Goal: Navigation & Orientation: Understand site structure

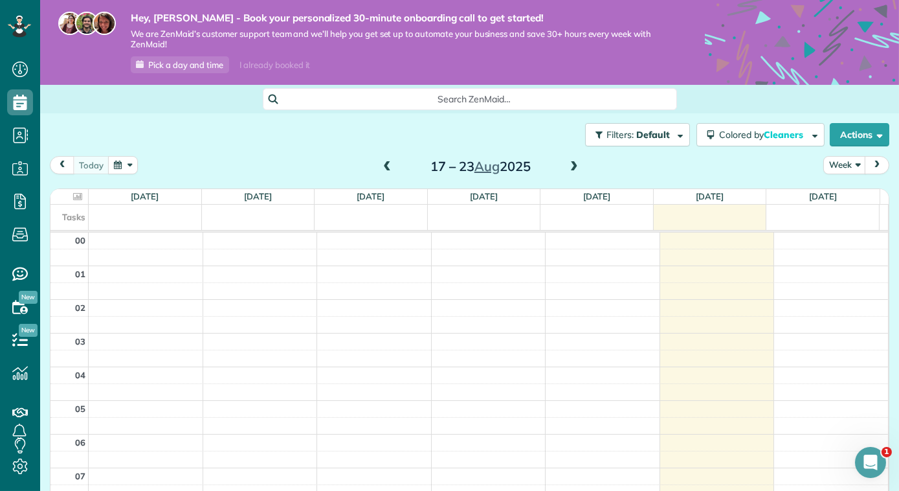
scroll to position [233, 0]
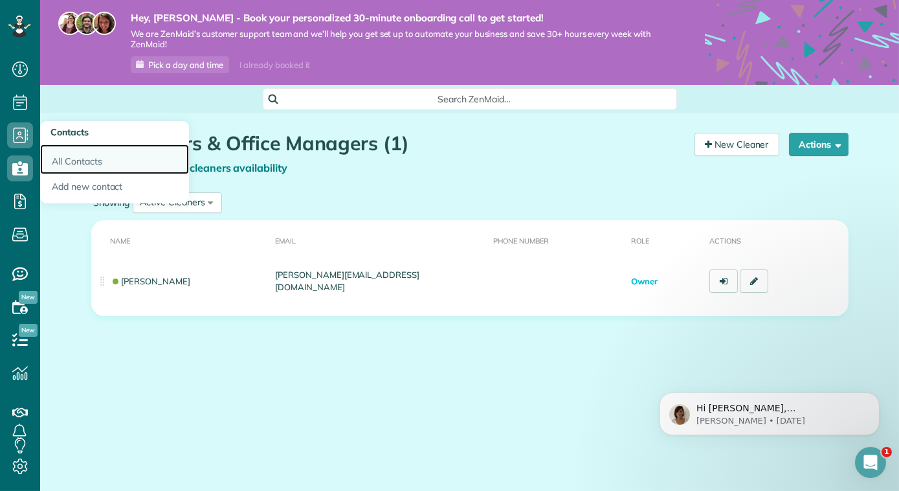
click at [85, 160] on link "All Contacts" at bounding box center [114, 159] width 149 height 30
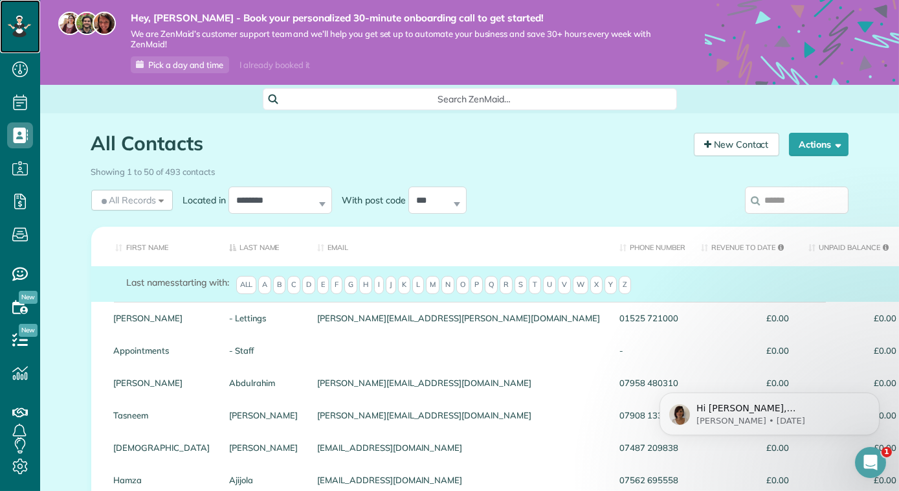
click at [14, 25] on icon at bounding box center [15, 25] width 3 height 3
